Goal: Information Seeking & Learning: Learn about a topic

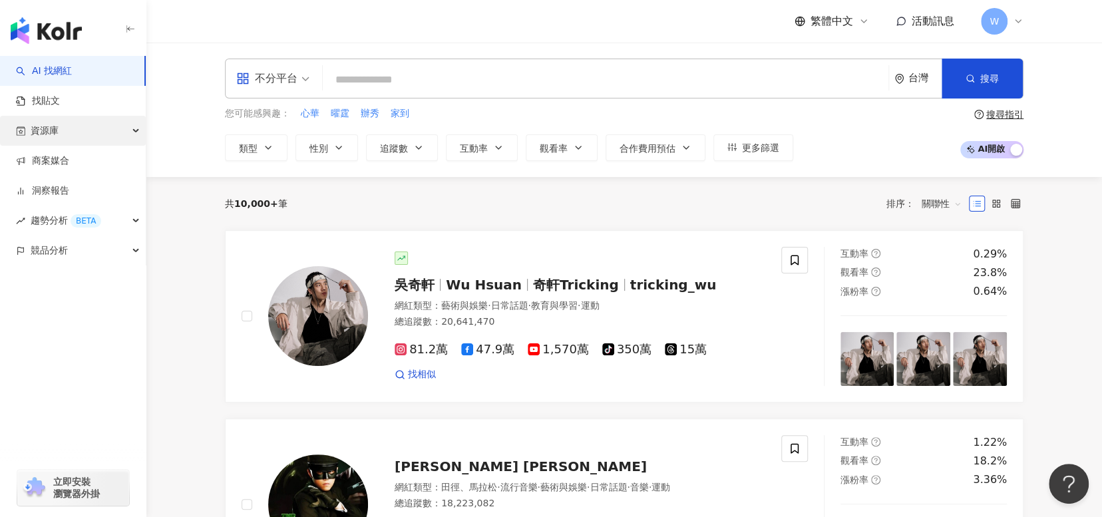
click at [106, 134] on div "資源庫" at bounding box center [73, 131] width 146 height 30
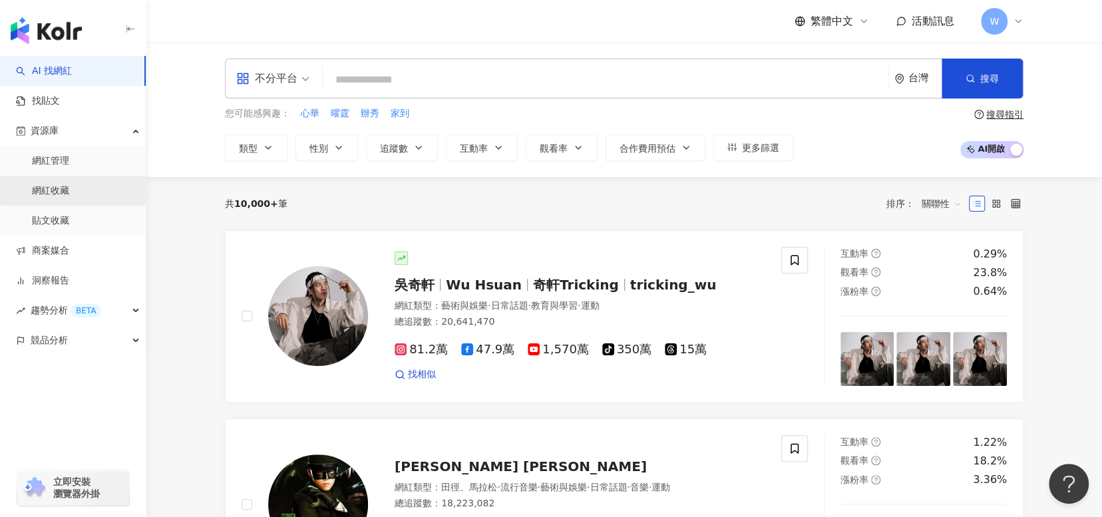
click at [69, 195] on link "網紅收藏" at bounding box center [50, 190] width 37 height 13
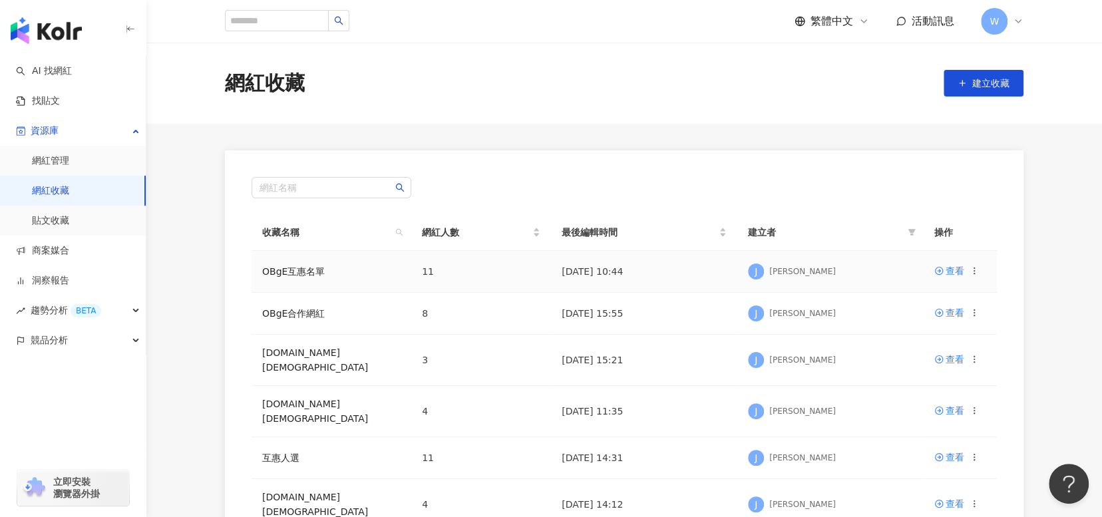
click at [296, 262] on td "OBgE互惠名單" at bounding box center [331, 272] width 160 height 42
click at [295, 266] on link "OBgE互惠名單" at bounding box center [293, 271] width 63 height 11
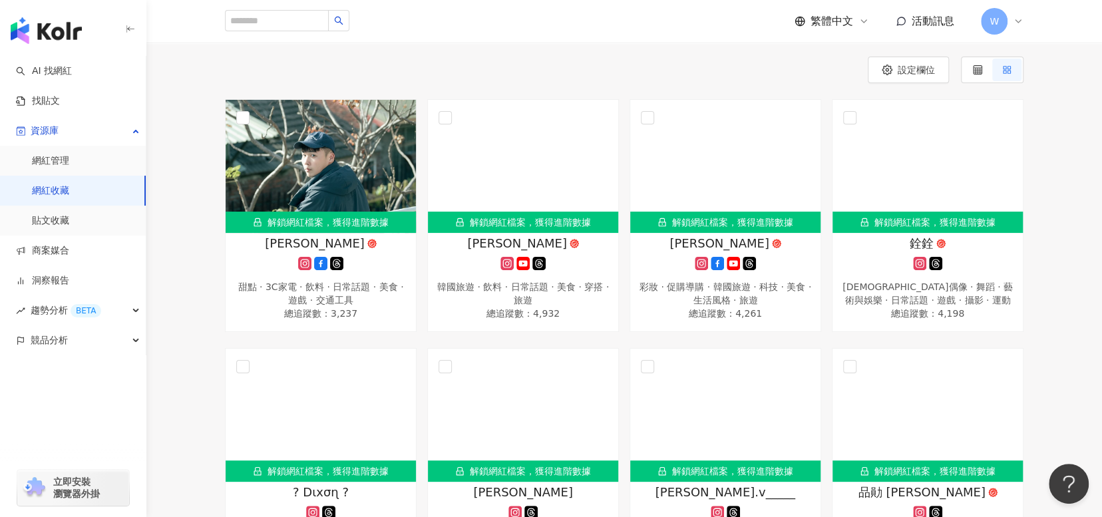
scroll to position [133, 0]
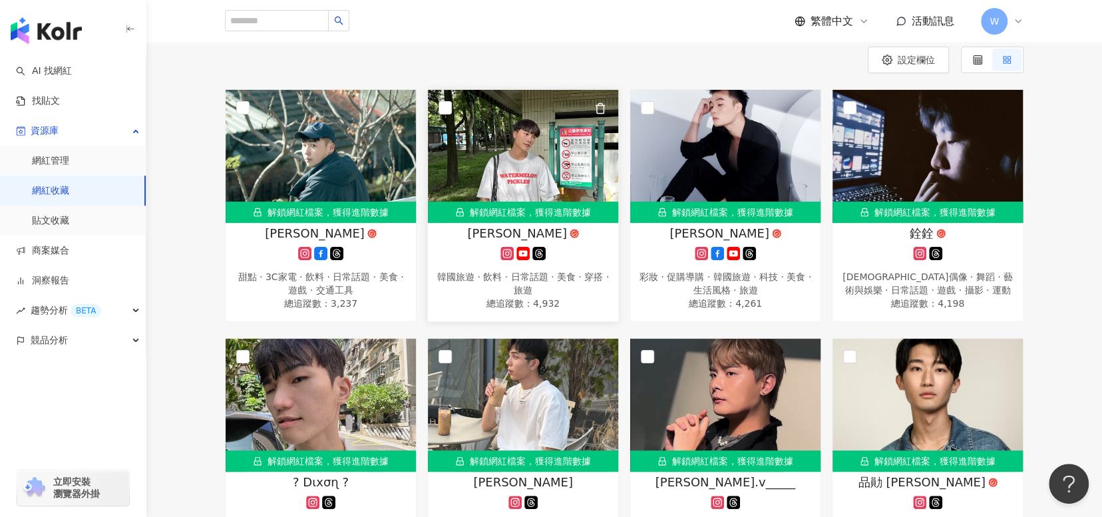
click at [536, 176] on img at bounding box center [523, 156] width 190 height 133
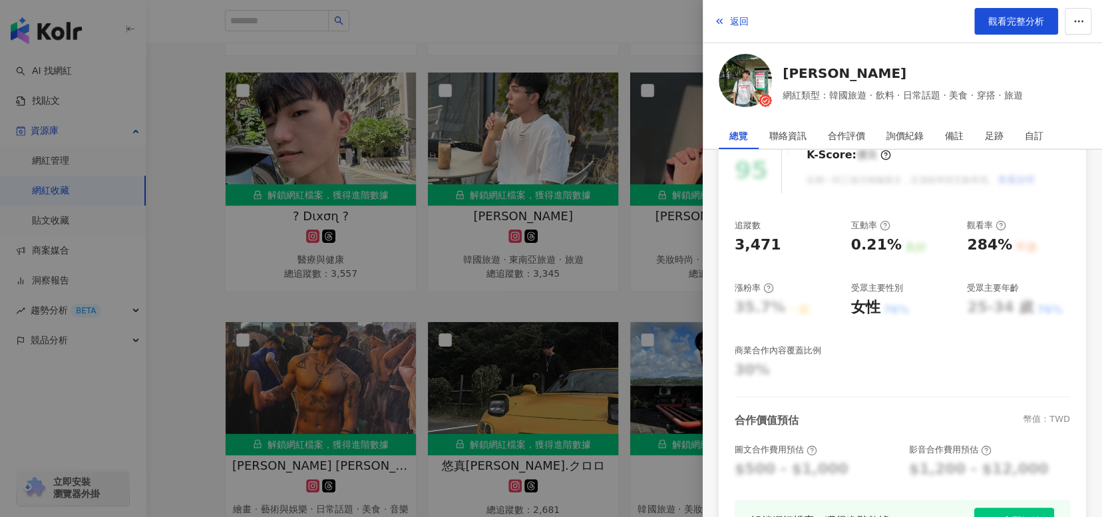
scroll to position [309, 0]
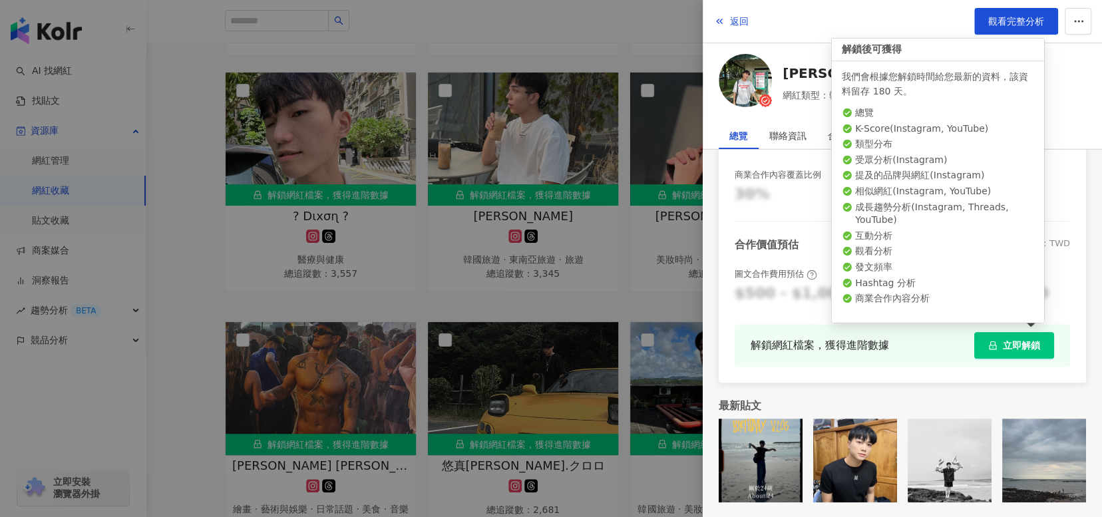
click at [1019, 349] on span "立即解鎖" at bounding box center [1021, 345] width 37 height 11
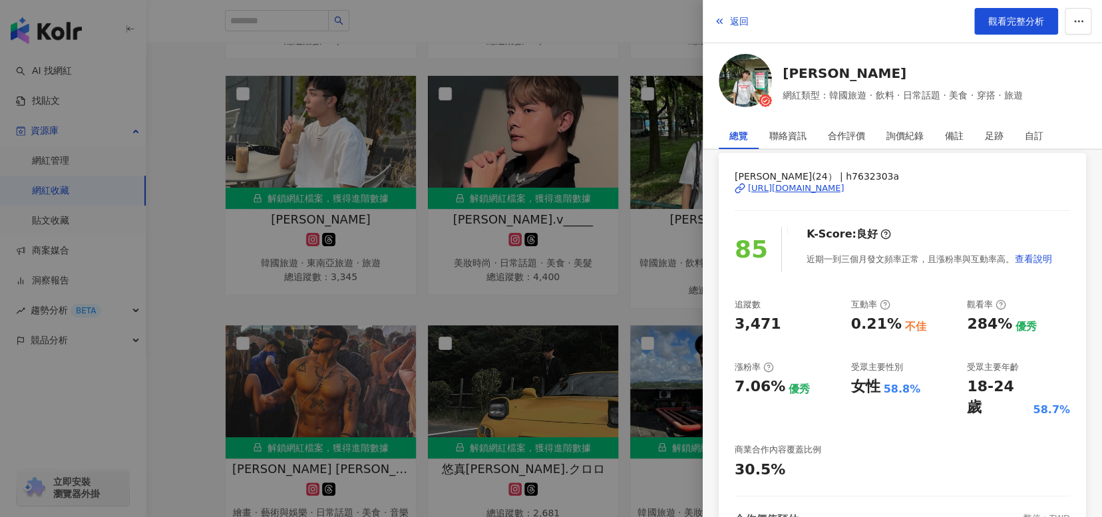
scroll to position [133, 0]
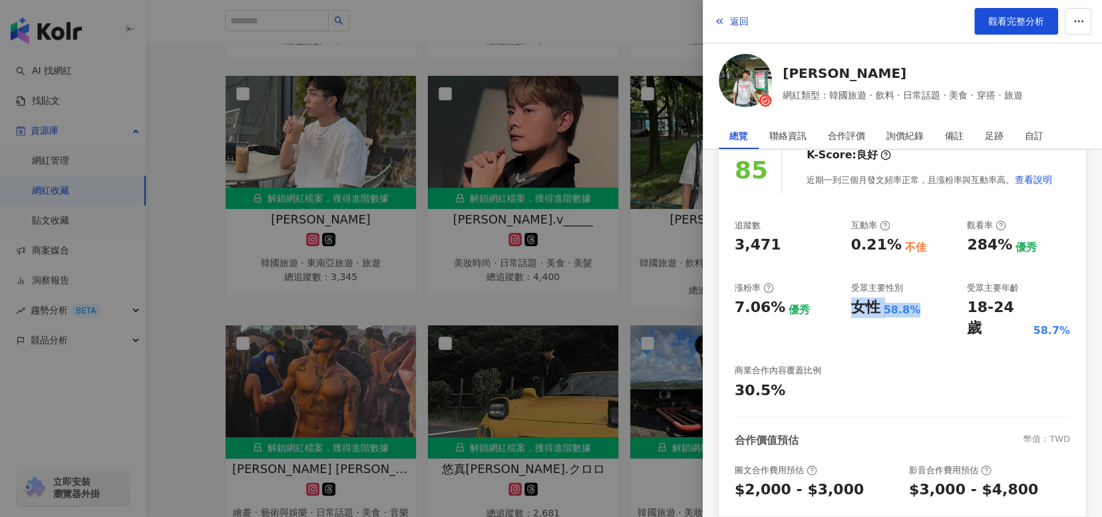
drag, startPoint x: 912, startPoint y: 304, endPoint x: 854, endPoint y: 309, distance: 58.8
click at [854, 309] on div "女性 58.8%" at bounding box center [902, 307] width 103 height 21
click at [878, 338] on div "追蹤數 3,471 互動率 0.21% 不佳 觀看率 284% 優秀 漲粉率 7.06% 優秀 受眾主要性別 女性 58.8% 受眾主要年齡 18-24 歲 …" at bounding box center [902, 311] width 335 height 182
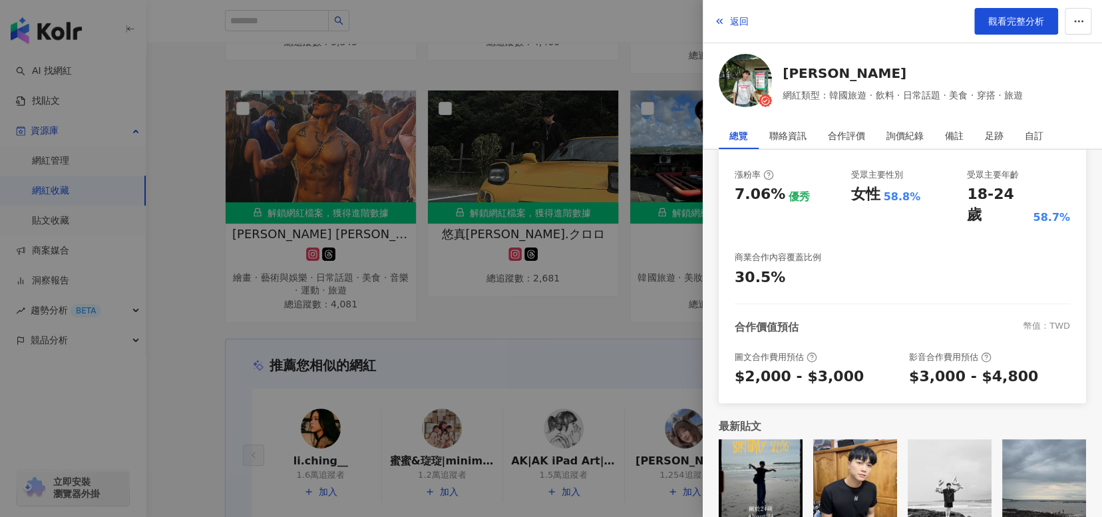
scroll to position [795, 0]
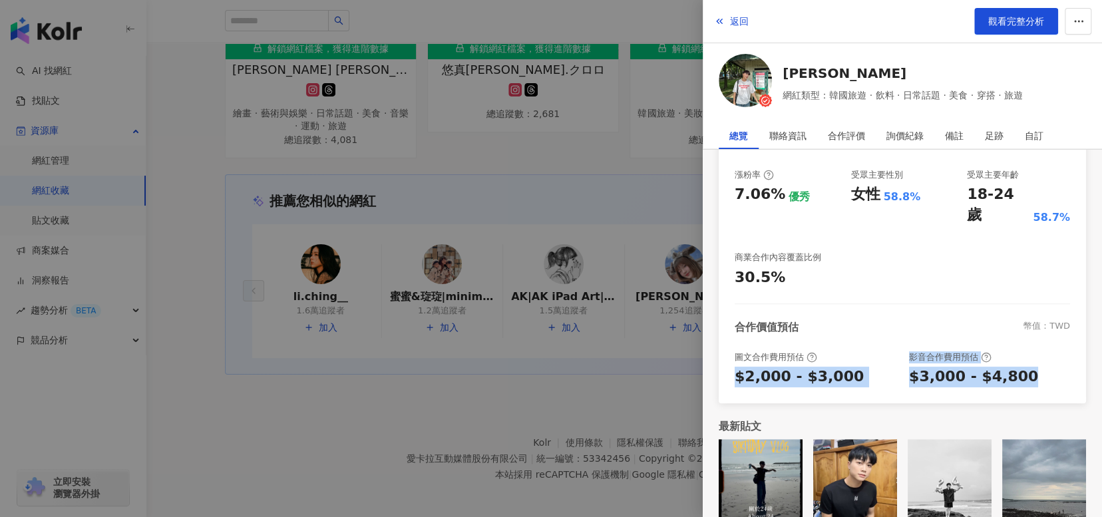
drag, startPoint x: 1023, startPoint y: 353, endPoint x: 720, endPoint y: 351, distance: 302.7
click at [720, 351] on div "奕銘(24） | h7632303a https://www.instagram.com/h7632303a/ 85 K-Score : 良好 近期一到三個月…" at bounding box center [902, 182] width 367 height 442
click at [804, 367] on div "$2,000 - $3,000" at bounding box center [799, 377] width 129 height 21
drag, startPoint x: 855, startPoint y: 363, endPoint x: 723, endPoint y: 359, distance: 132.5
click at [732, 359] on div "奕銘(24） | h7632303a https://www.instagram.com/h7632303a/ 85 K-Score : 良好 近期一到三個月…" at bounding box center [902, 182] width 367 height 442
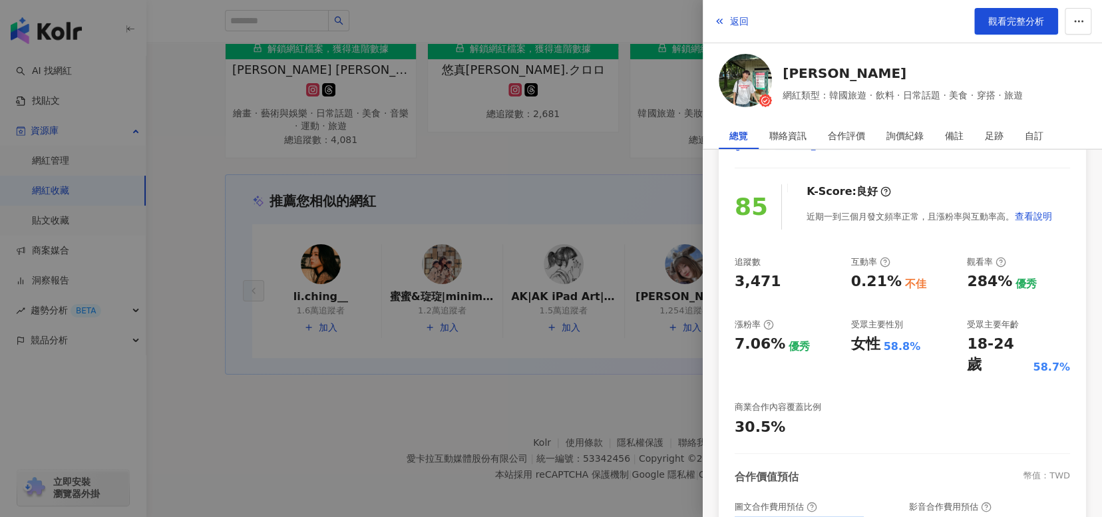
scroll to position [0, 0]
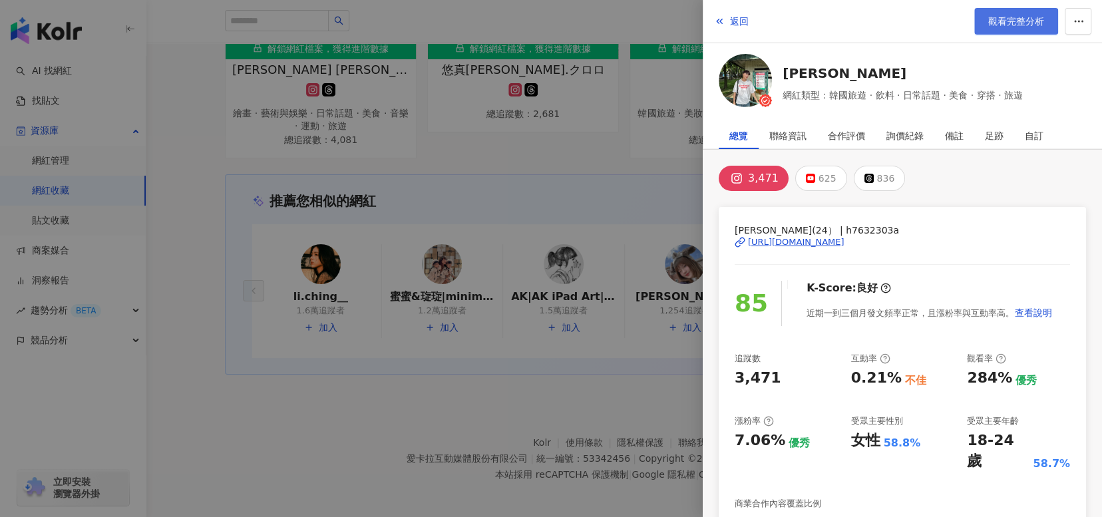
click at [1038, 31] on link "觀看完整分析" at bounding box center [1016, 21] width 84 height 27
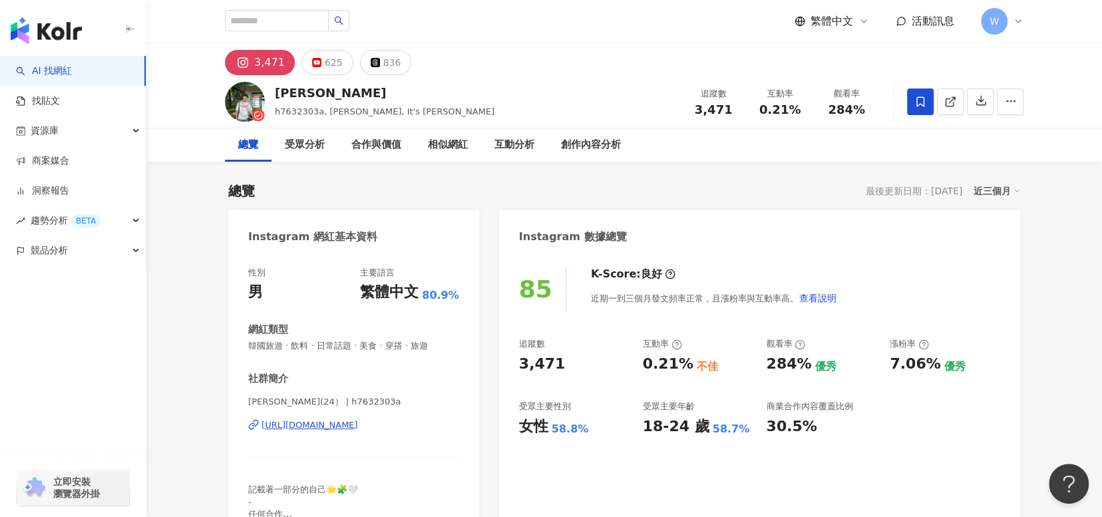
drag, startPoint x: 279, startPoint y: 64, endPoint x: 249, endPoint y: 65, distance: 30.0
click at [249, 65] on button "3,471" at bounding box center [260, 62] width 70 height 25
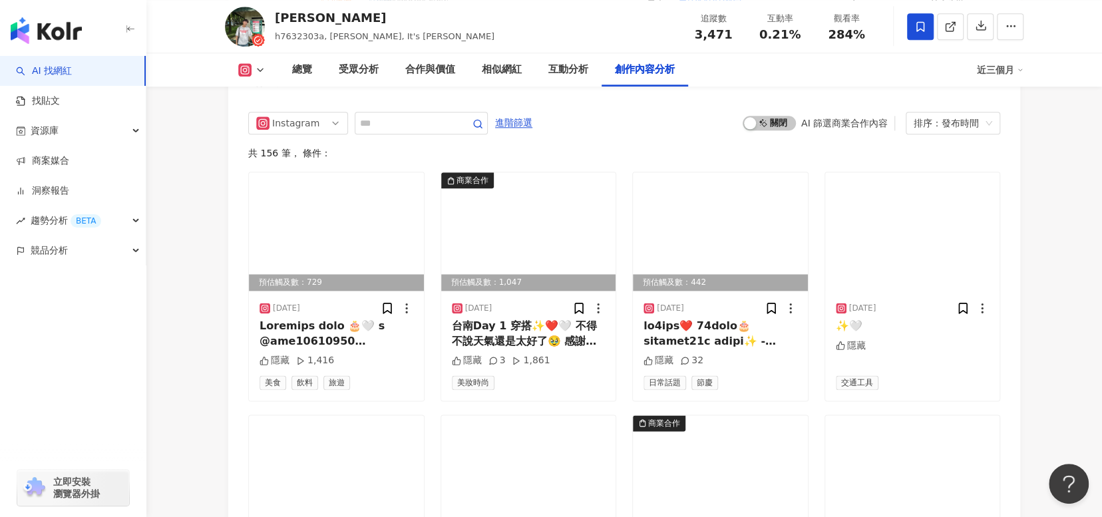
scroll to position [4325, 0]
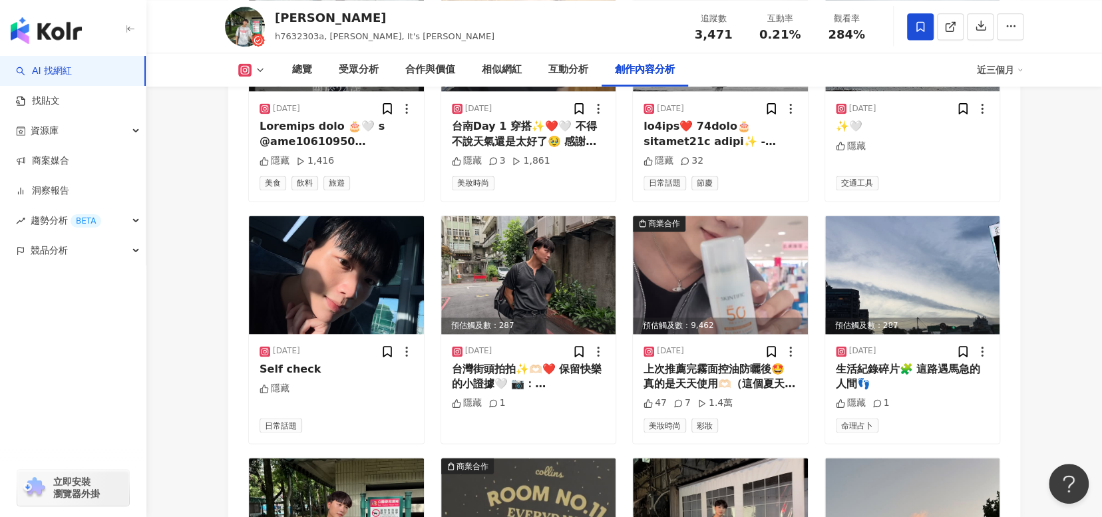
click at [236, 379] on div "Instagram 進階篩選 啟動 關閉 AI 篩選商業合作內容 排序：發布時間 共 156 筆 ， 條件： 預估觸及數：729 2025/7/27 隱藏 1…" at bounding box center [624, 324] width 792 height 850
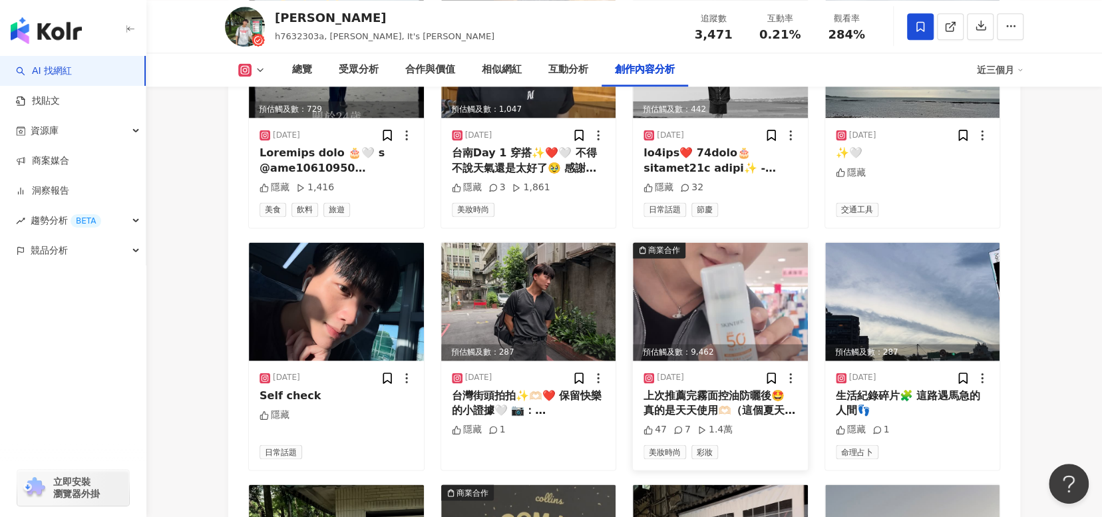
scroll to position [4165, 0]
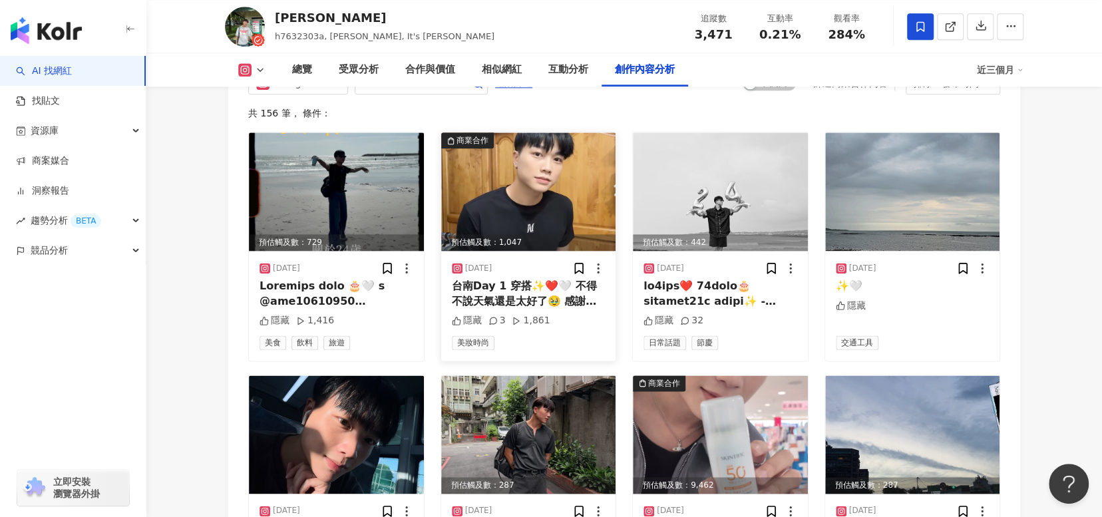
click at [531, 224] on img at bounding box center [528, 191] width 175 height 118
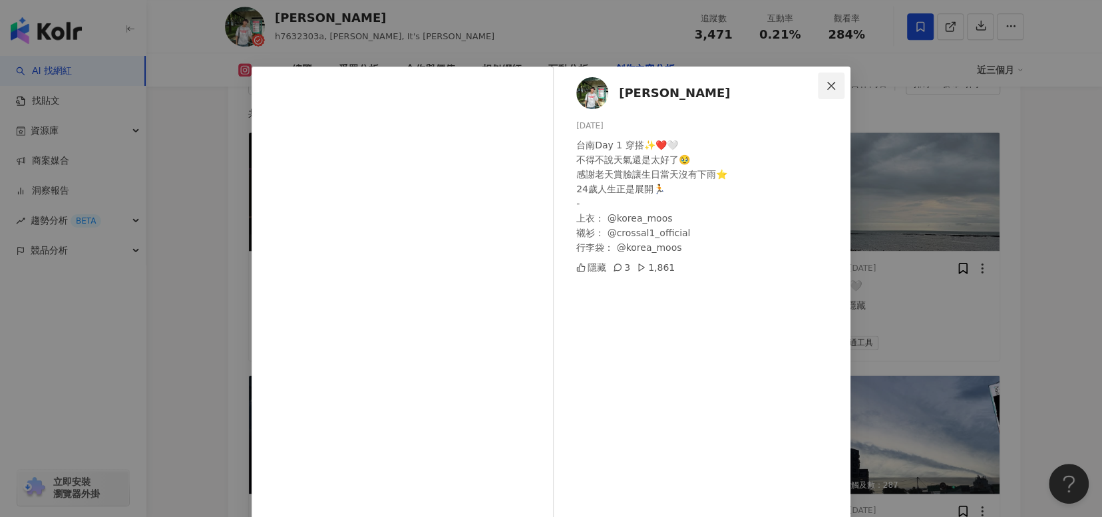
click at [831, 84] on span "Close" at bounding box center [831, 86] width 27 height 11
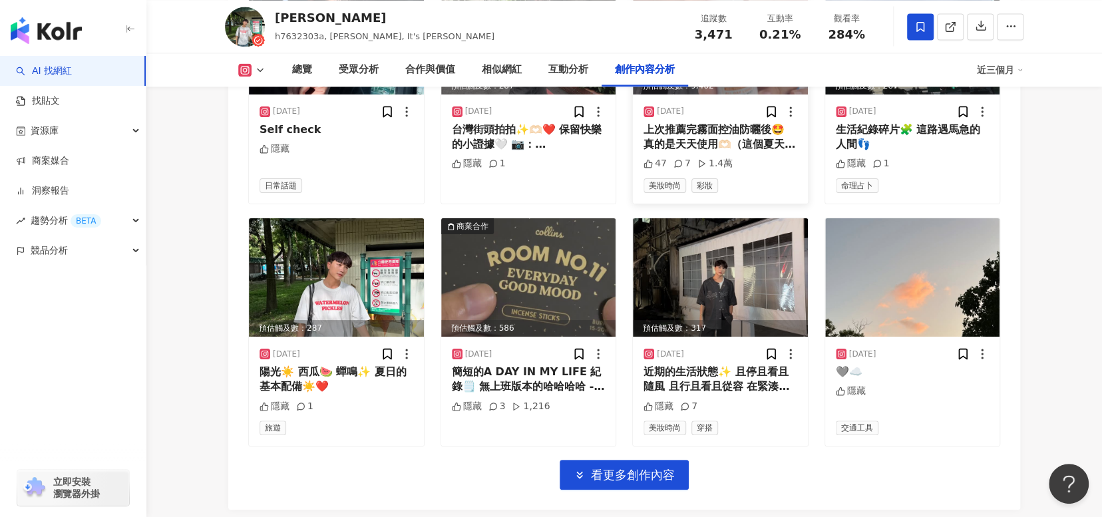
scroll to position [4365, 0]
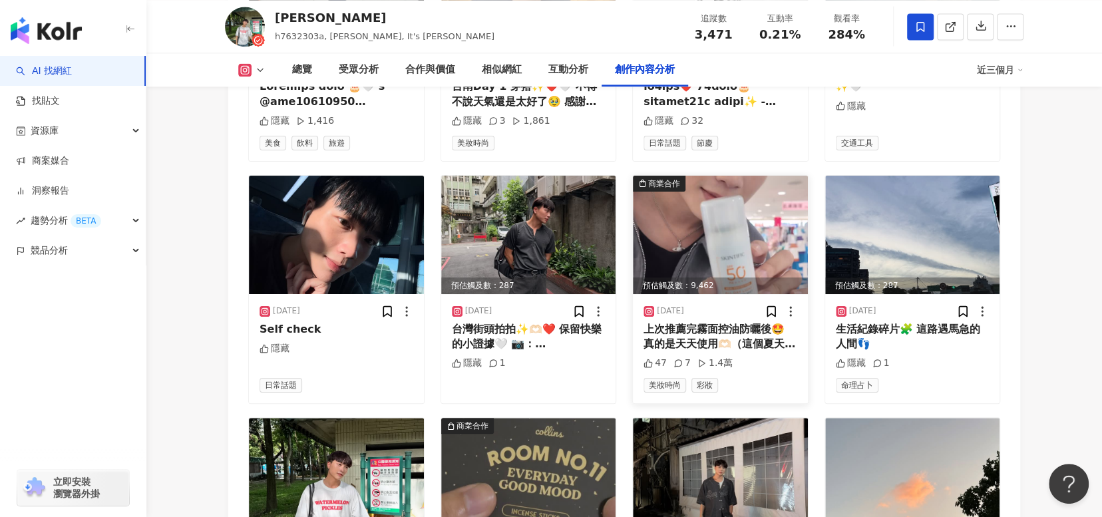
click at [731, 203] on img at bounding box center [720, 235] width 175 height 118
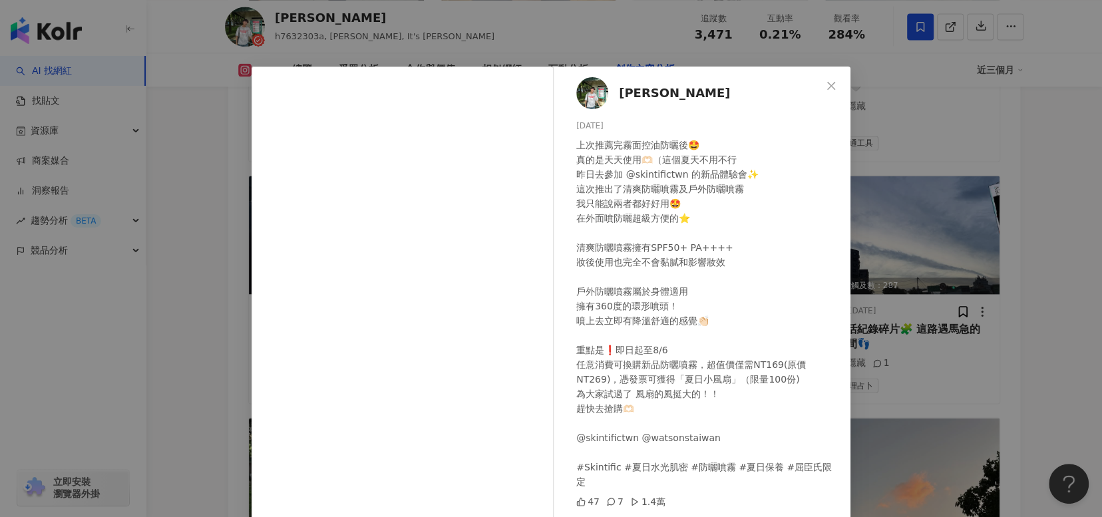
scroll to position [80, 0]
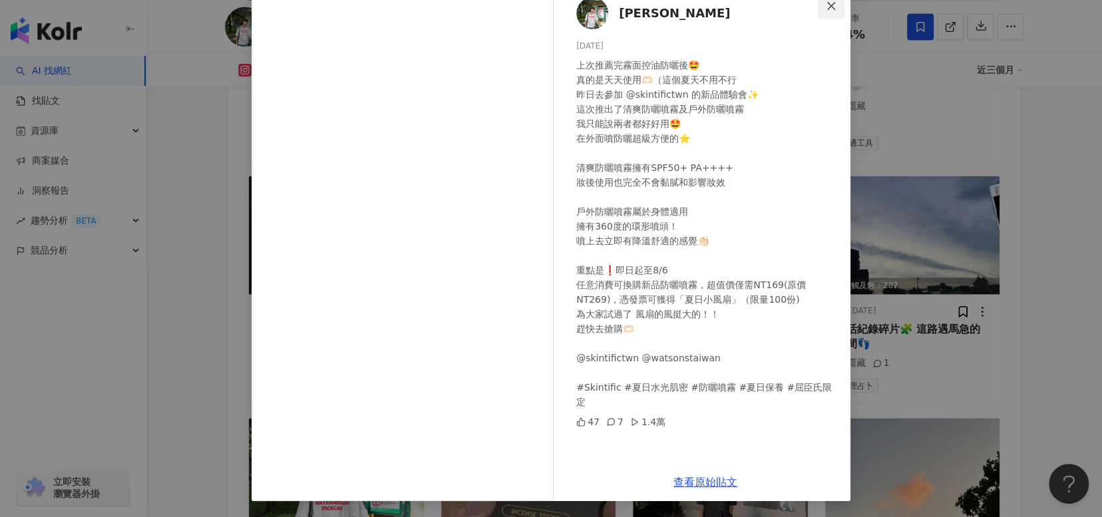
click at [827, 6] on icon "close" at bounding box center [831, 5] width 8 height 8
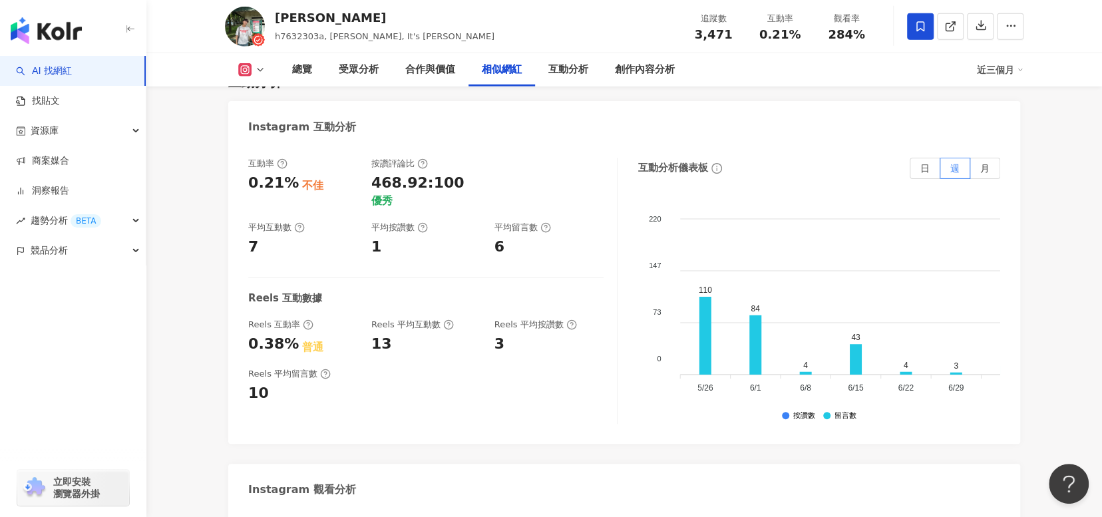
scroll to position [2435, 0]
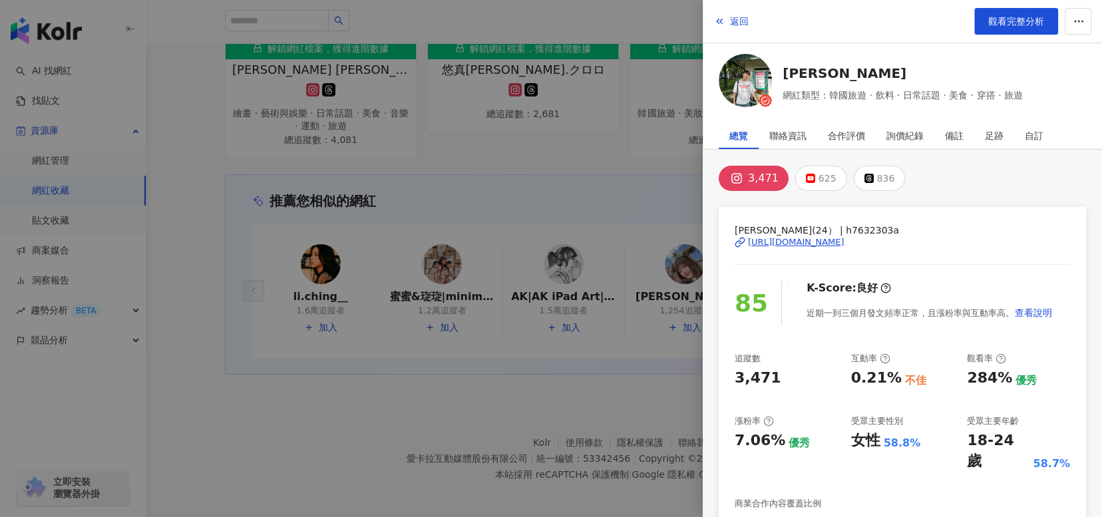
click at [484, 189] on div at bounding box center [551, 258] width 1102 height 517
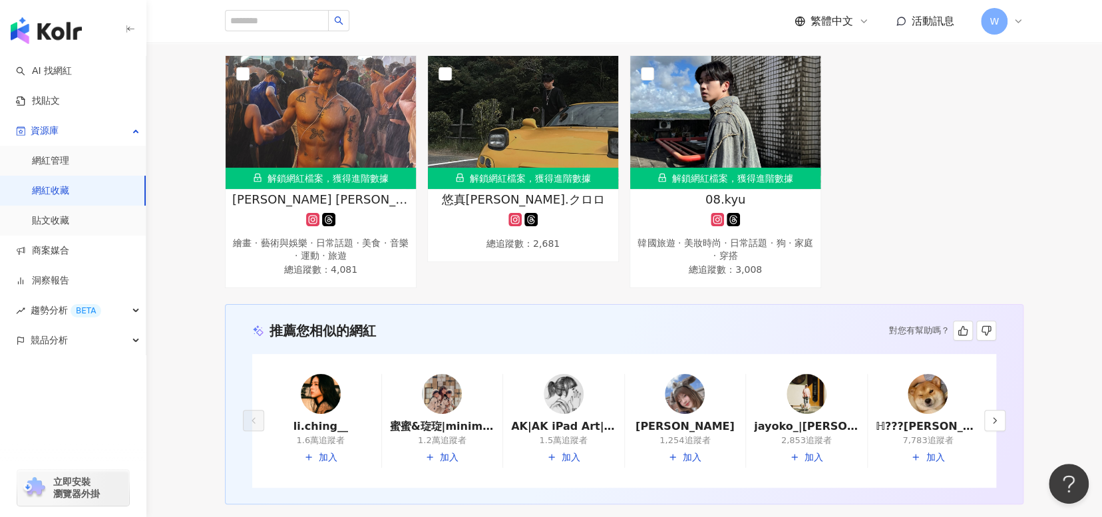
scroll to position [795, 0]
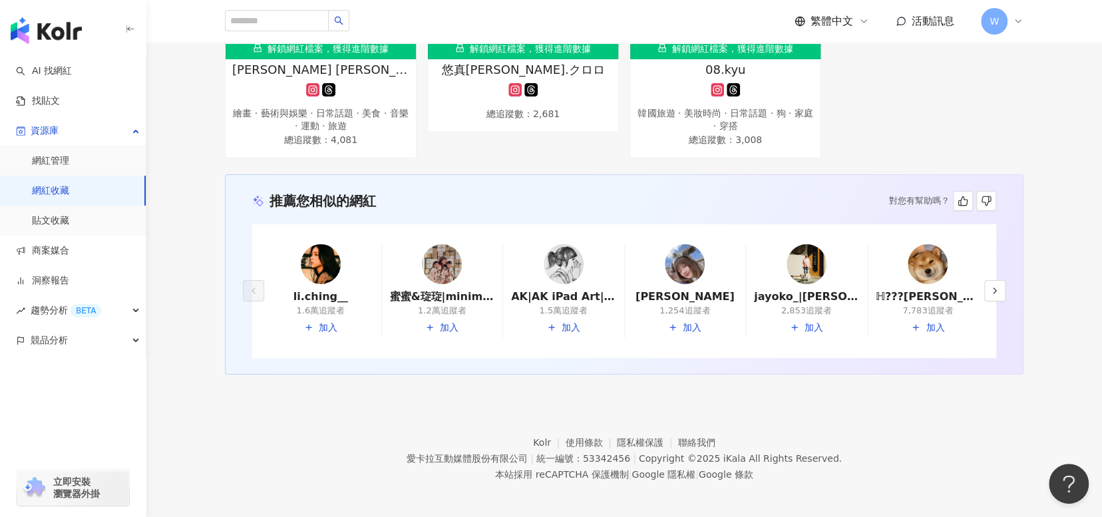
click at [339, 446] on footer "Kolr 使用條款 隱私權保護 聯絡我們 愛卡拉互動媒體股份有限公司 | 統一編號：53342456 | Copyright © 2025 iKala All…" at bounding box center [623, 449] width 955 height 148
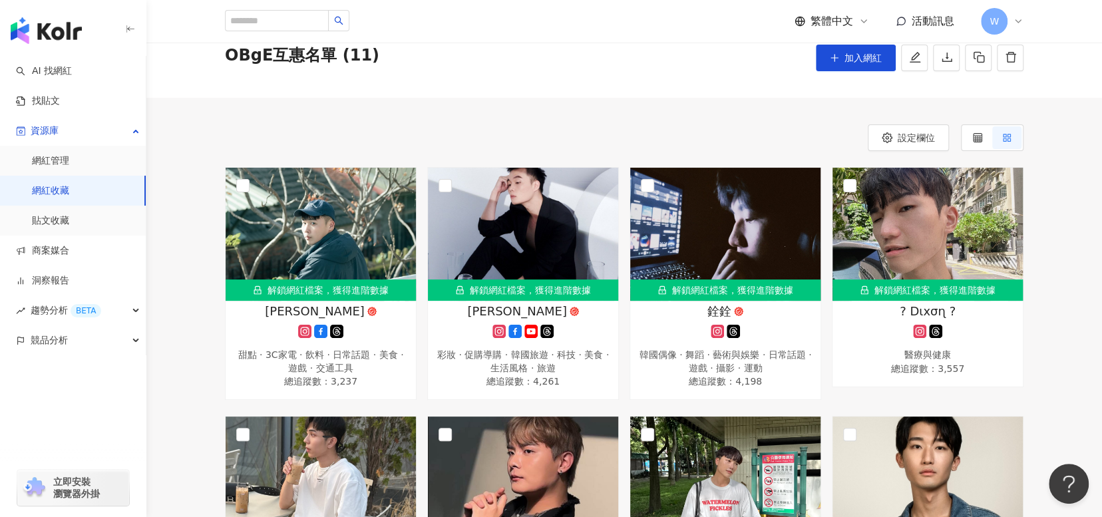
scroll to position [0, 0]
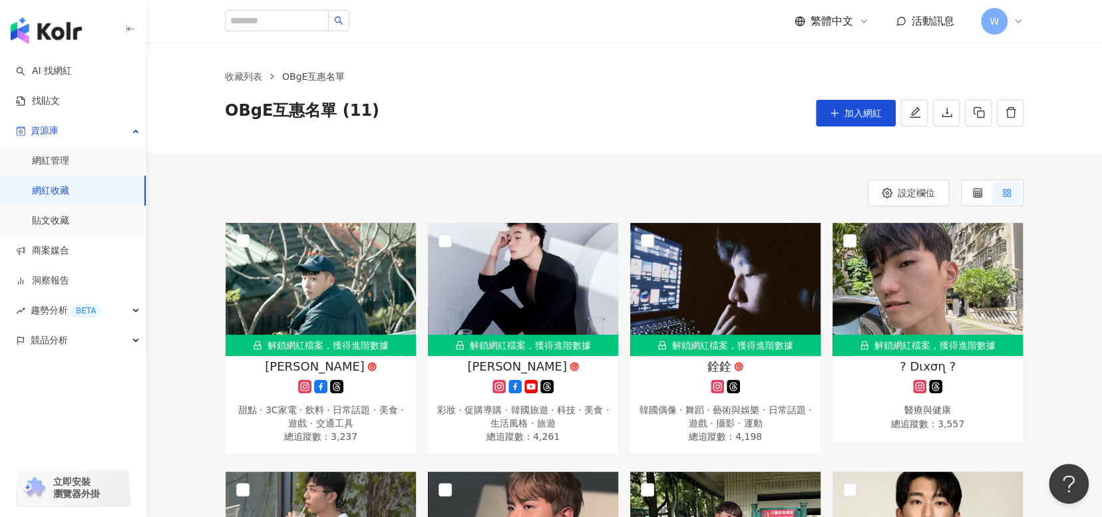
drag, startPoint x: 563, startPoint y: 129, endPoint x: 561, endPoint y: 136, distance: 6.9
click at [563, 129] on div "收藏列表 OBgE互惠名單 OBgE互惠名單 (11) 加入網紅" at bounding box center [623, 98] width 955 height 110
